Goal: Check status: Check status

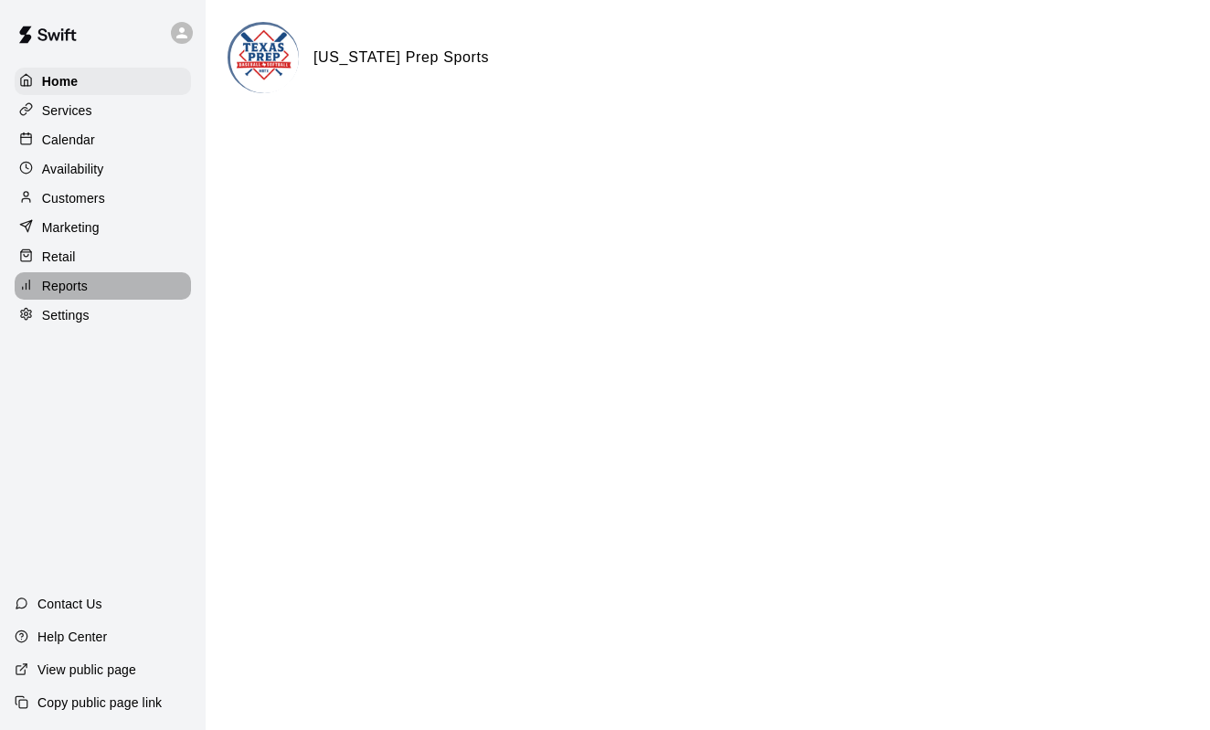
click at [60, 282] on p "Reports" at bounding box center [65, 286] width 46 height 18
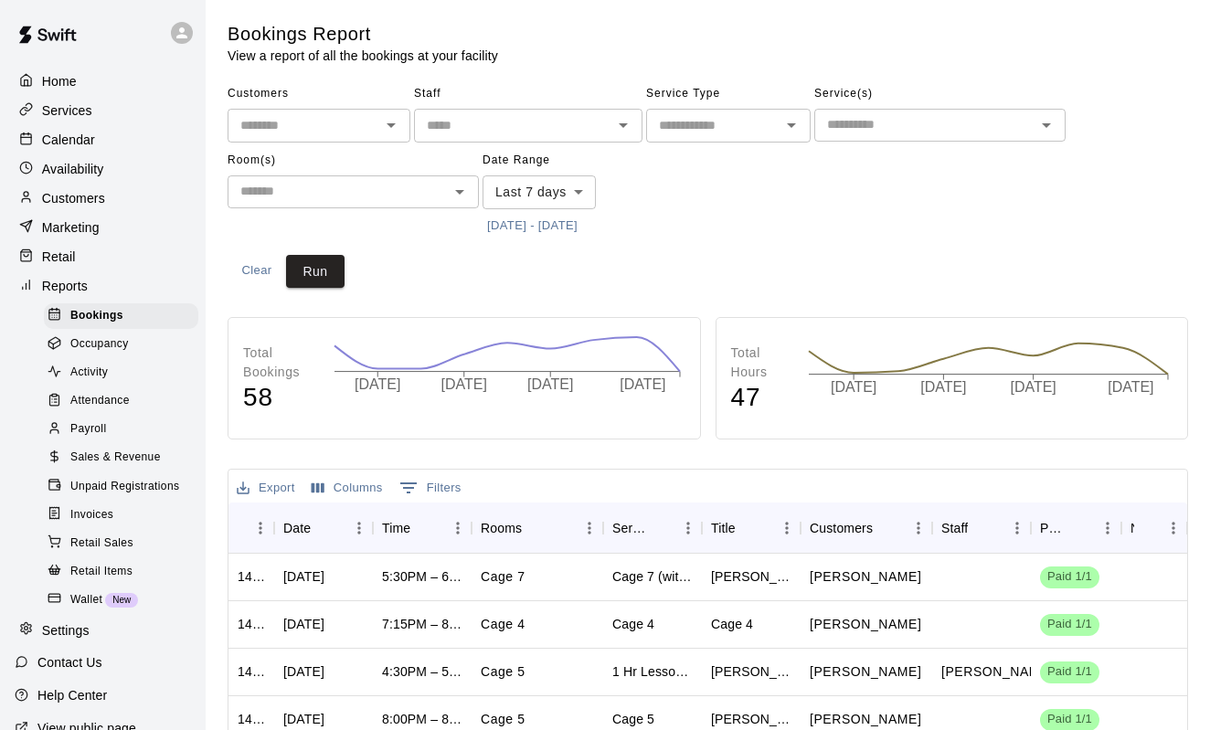
click at [111, 454] on span "Sales & Revenue" at bounding box center [115, 458] width 90 height 18
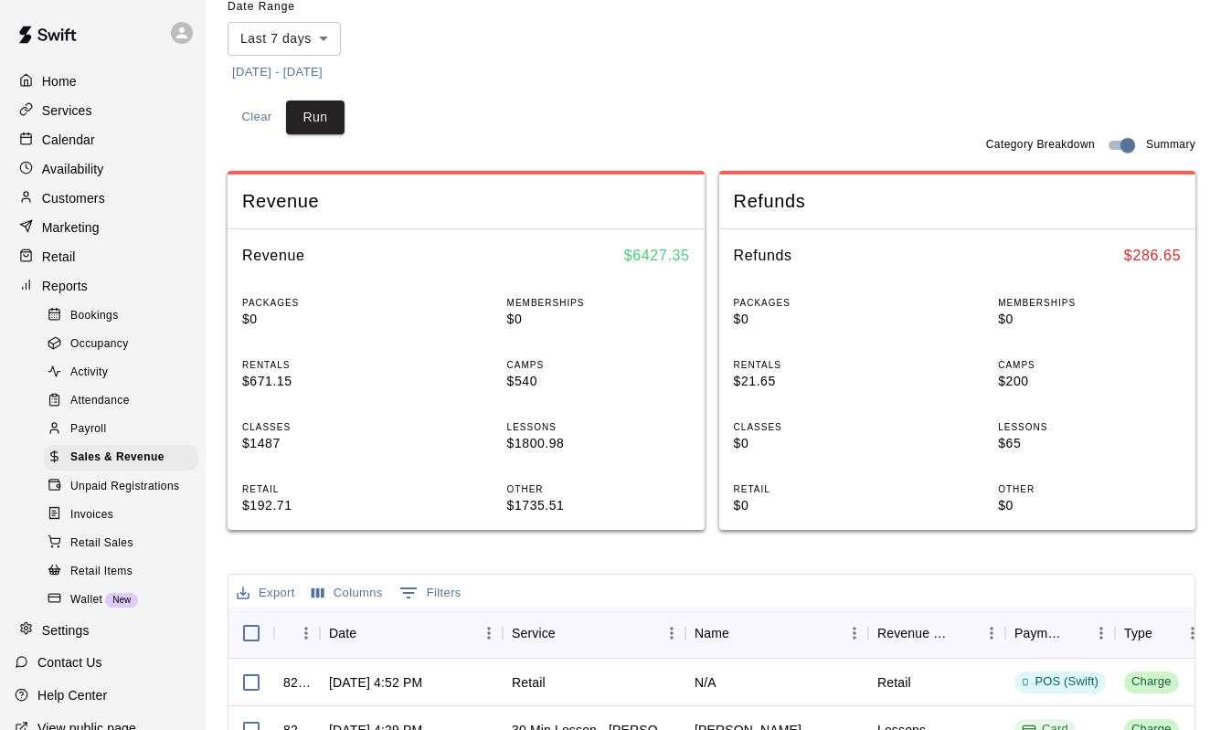
scroll to position [216, 0]
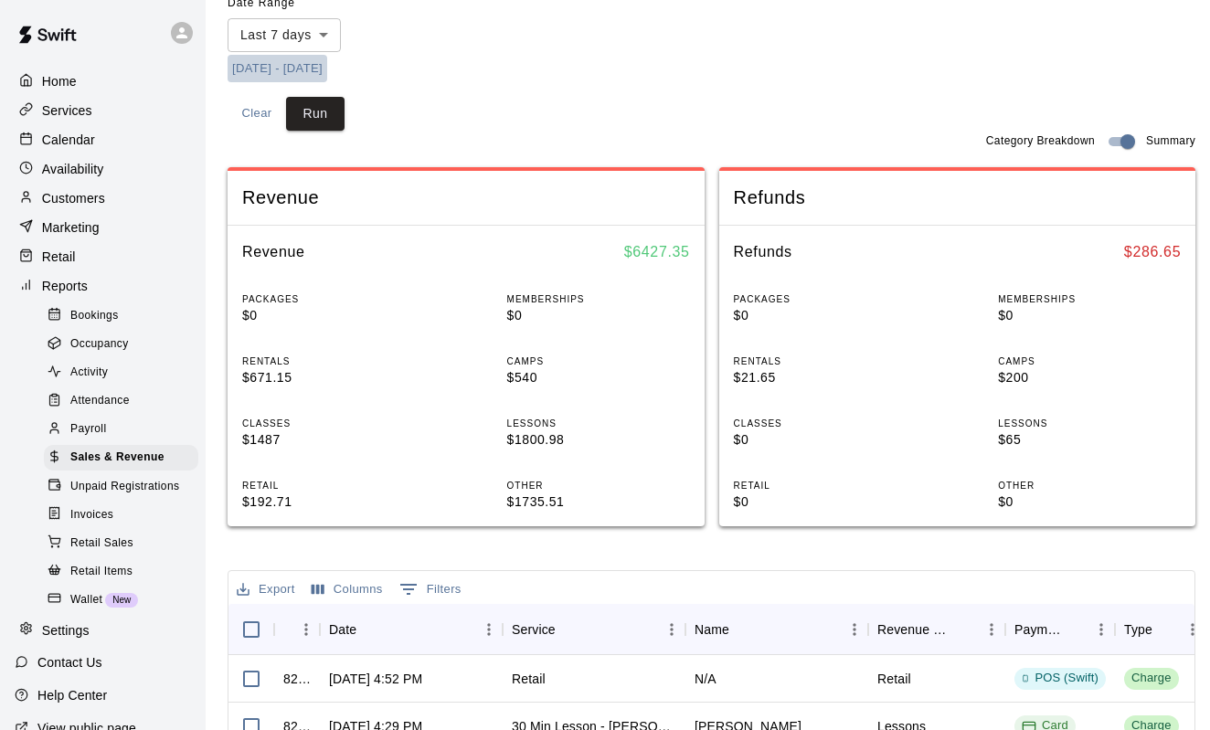
click at [271, 68] on button "[DATE] - [DATE]" at bounding box center [278, 69] width 100 height 28
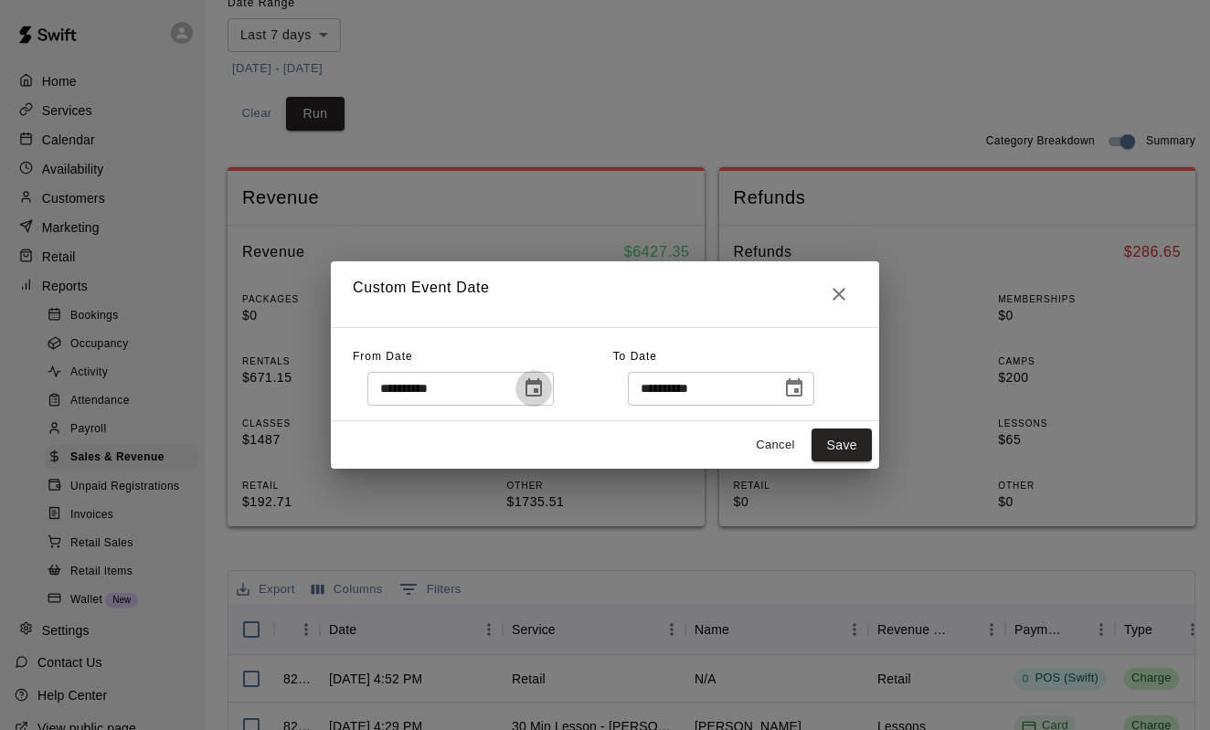
click at [538, 397] on icon "Choose date, selected date is Sep 12, 2025" at bounding box center [534, 387] width 16 height 18
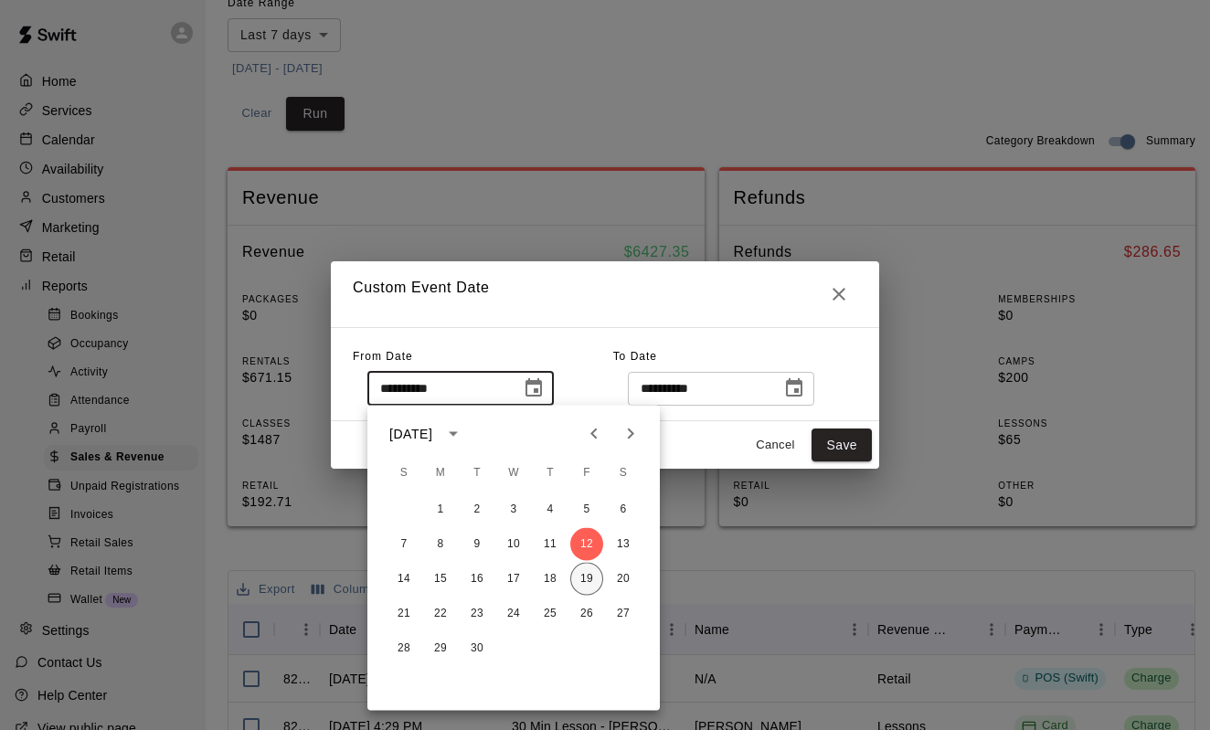
click at [585, 584] on button "19" at bounding box center [586, 579] width 33 height 33
type input "**********"
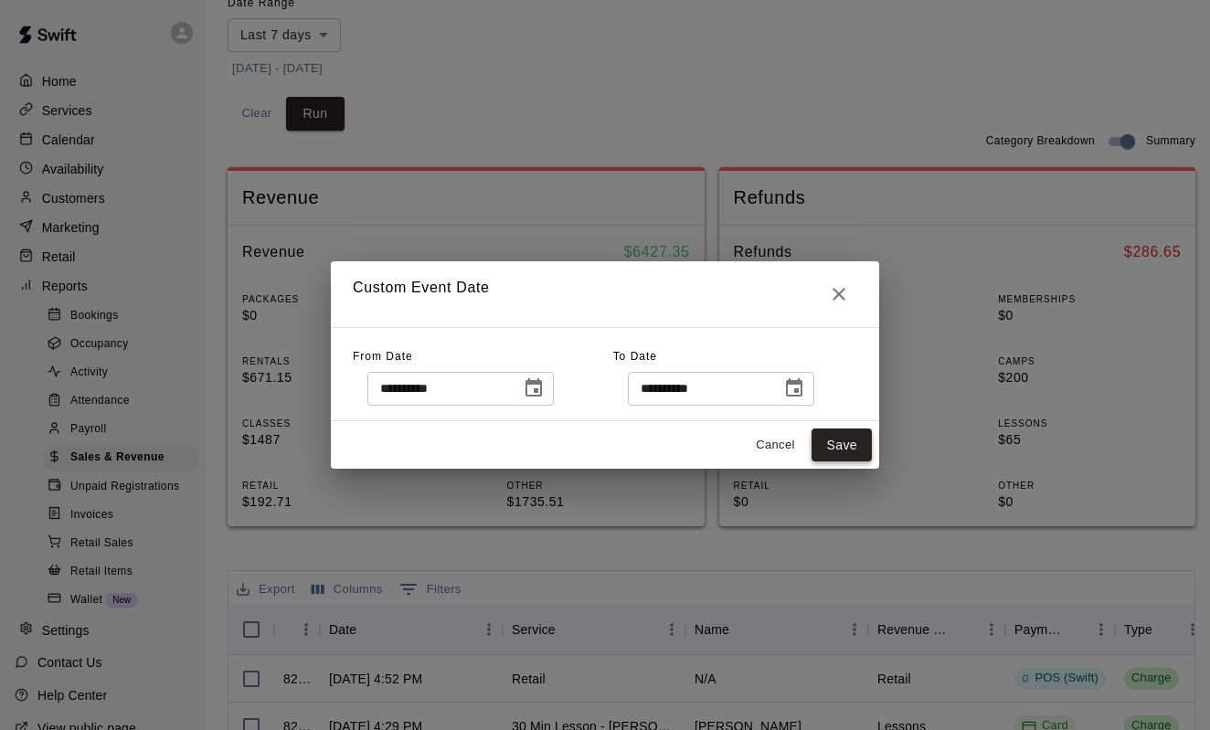
click at [856, 452] on button "Save" at bounding box center [842, 446] width 60 height 34
type input "******"
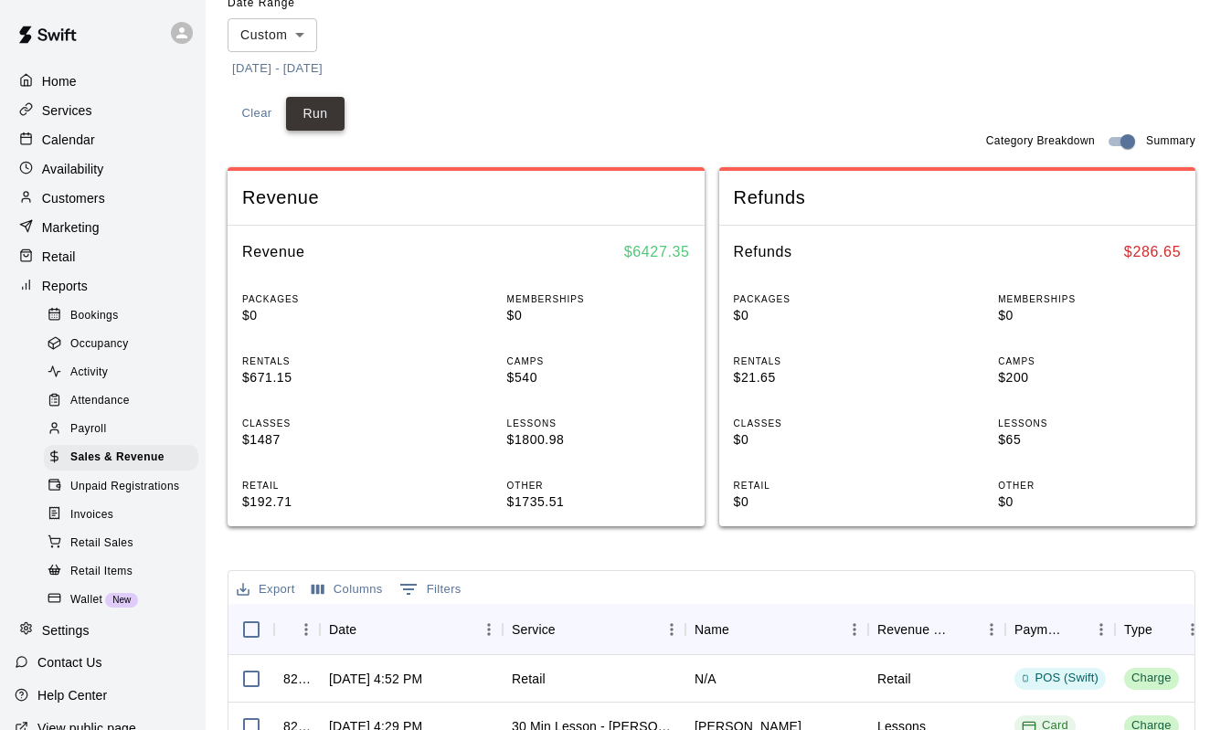
click at [321, 115] on button "Run" at bounding box center [315, 114] width 59 height 34
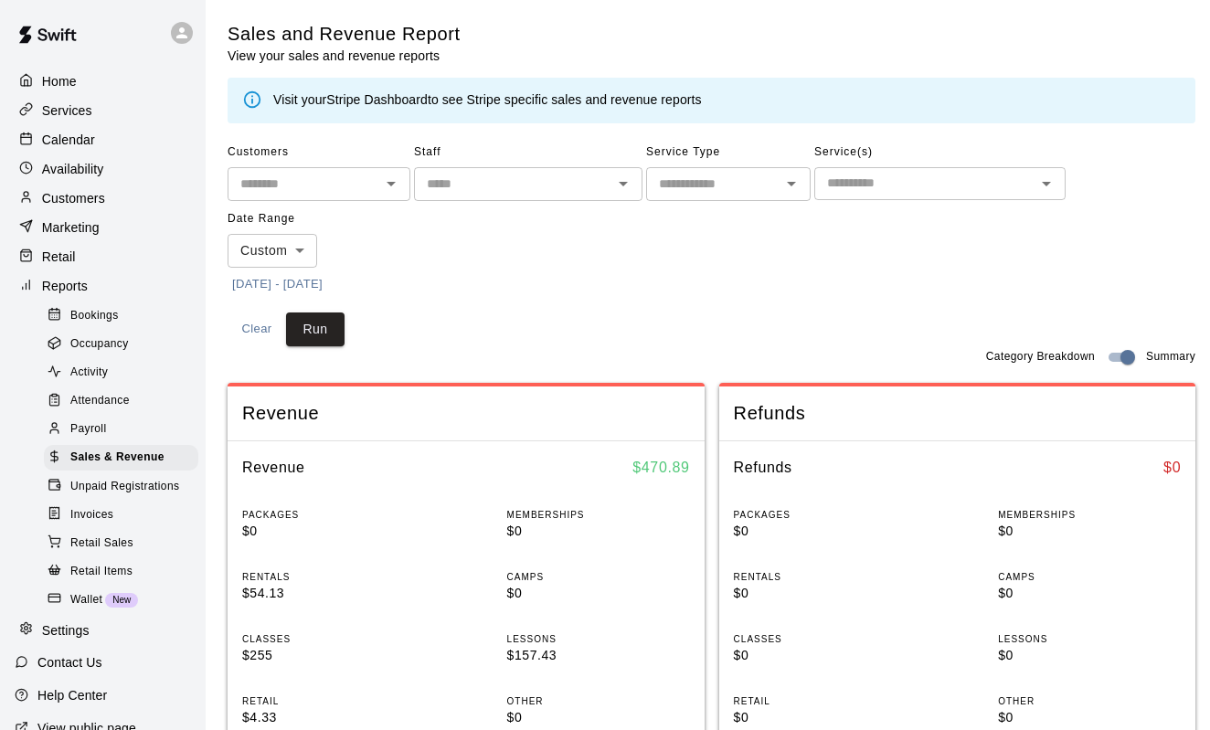
scroll to position [0, 0]
click at [280, 281] on button "[DATE] - [DATE]" at bounding box center [278, 285] width 100 height 28
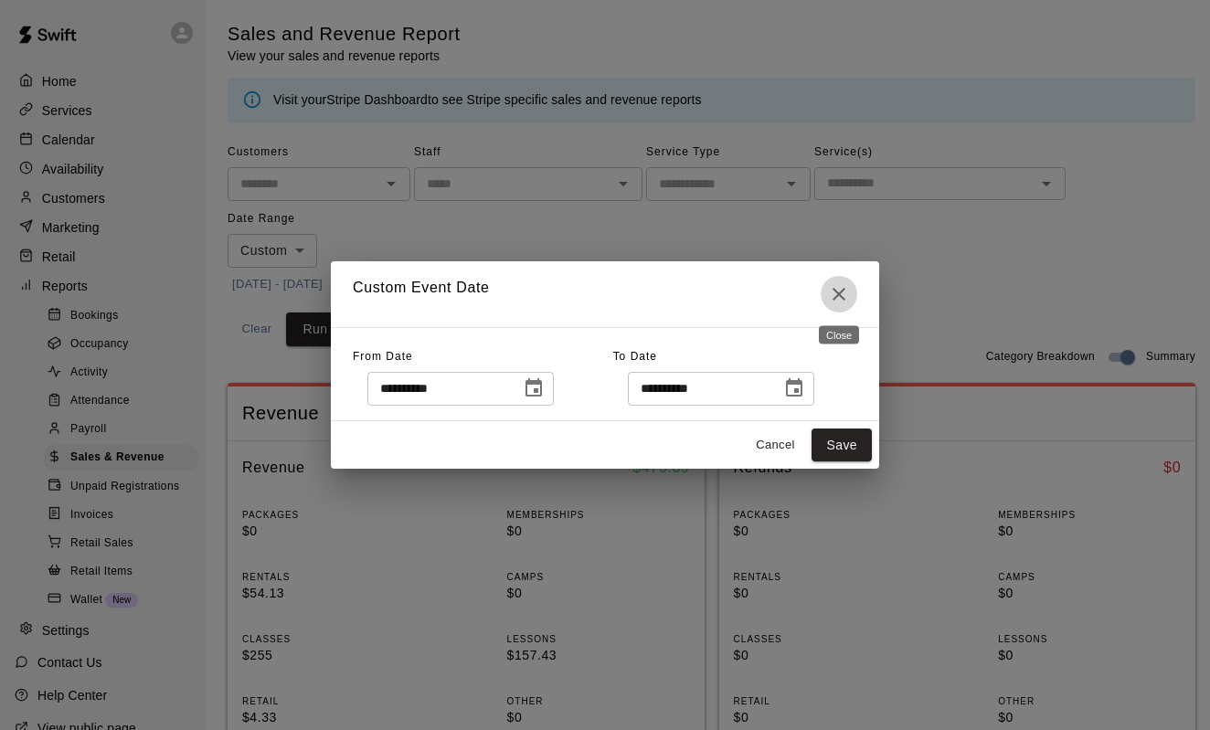
click at [847, 297] on icon "Close" at bounding box center [839, 294] width 22 height 22
